Goal: Find specific page/section: Find specific page/section

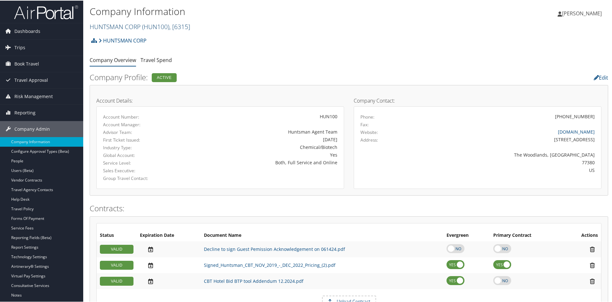
click at [121, 26] on link "HUNTSMAN CORP ( HUN100 ) , [ 6315 ]" at bounding box center [140, 26] width 100 height 9
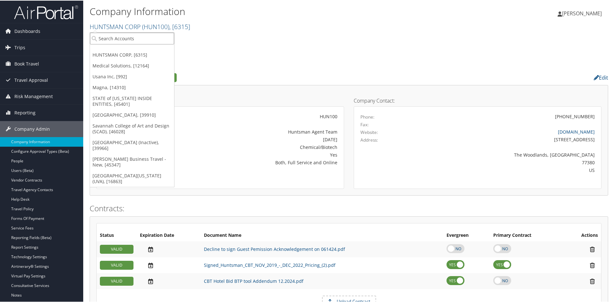
click at [115, 38] on input "search" at bounding box center [132, 38] width 84 height 12
type input "gkn"
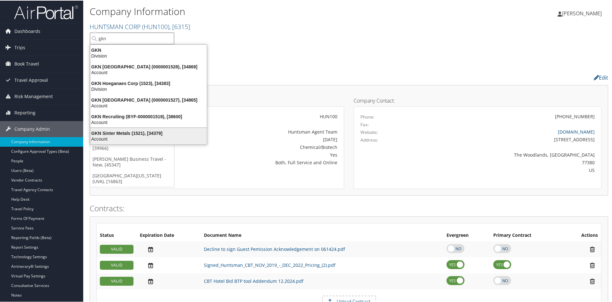
click at [102, 133] on div "GKN Sinter Metals (1521), [34379]" at bounding box center [148, 133] width 124 height 6
click at [102, 133] on div "Advisor Team:" at bounding box center [138, 131] width 81 height 7
